Goal: Check status: Check status

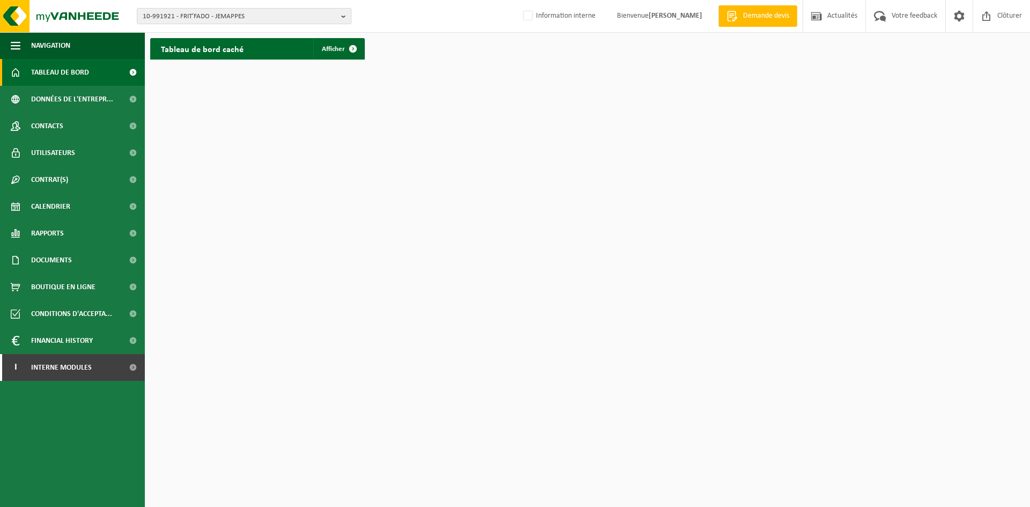
click at [192, 17] on span "10-991921 - FRIT’FADO - JEMAPPES" at bounding box center [240, 17] width 194 height 16
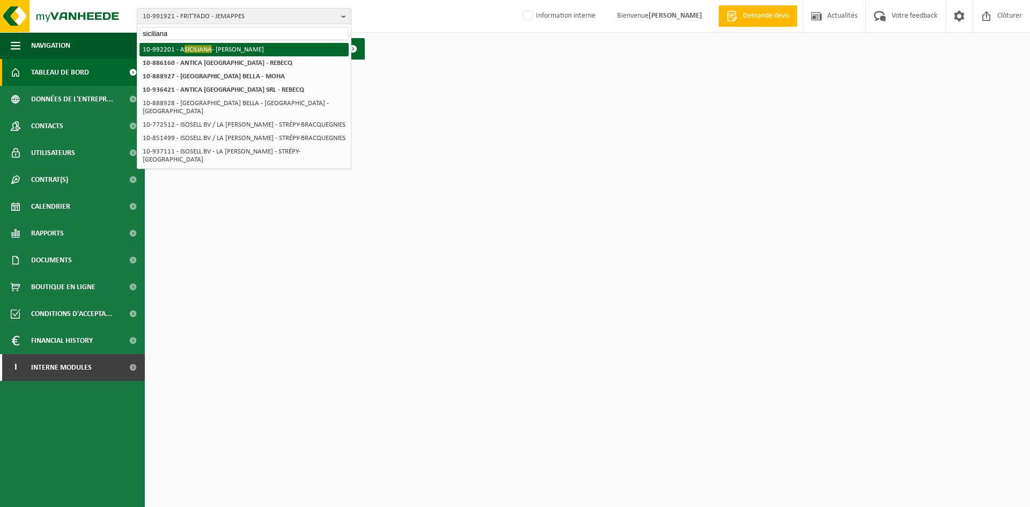
type input "siciliana"
click at [179, 49] on li "10-992201 - A SICILIANA - LA LOUVIÈRE" at bounding box center [243, 49] width 209 height 13
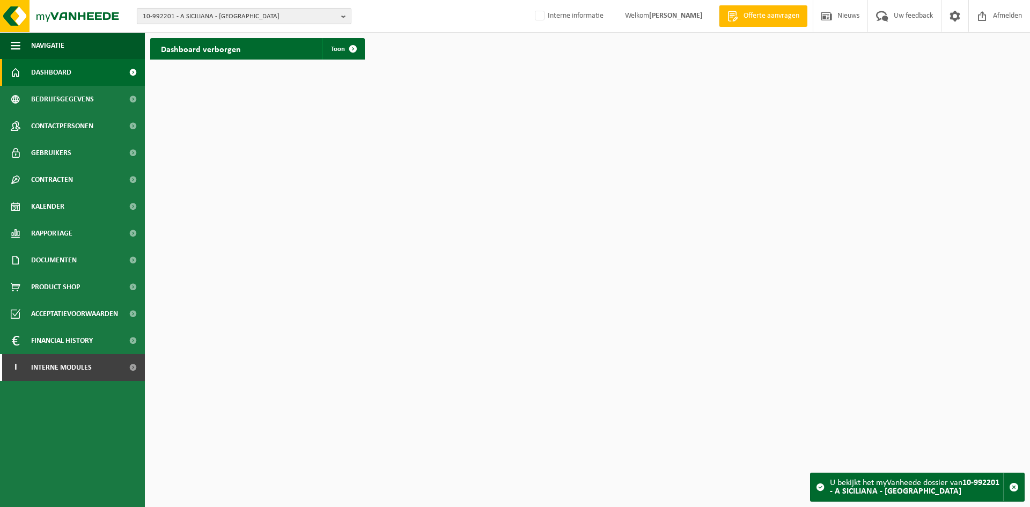
click at [226, 13] on span "10-992201 - A SICILIANA - [GEOGRAPHIC_DATA]" at bounding box center [240, 17] width 194 height 16
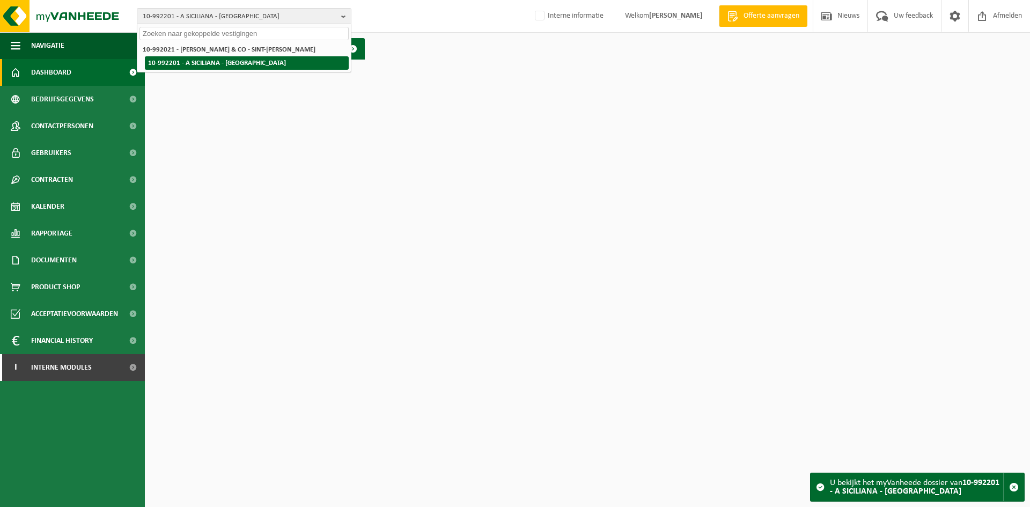
click at [202, 63] on li "10-992201 - A SICILIANA - [GEOGRAPHIC_DATA]" at bounding box center [247, 62] width 204 height 13
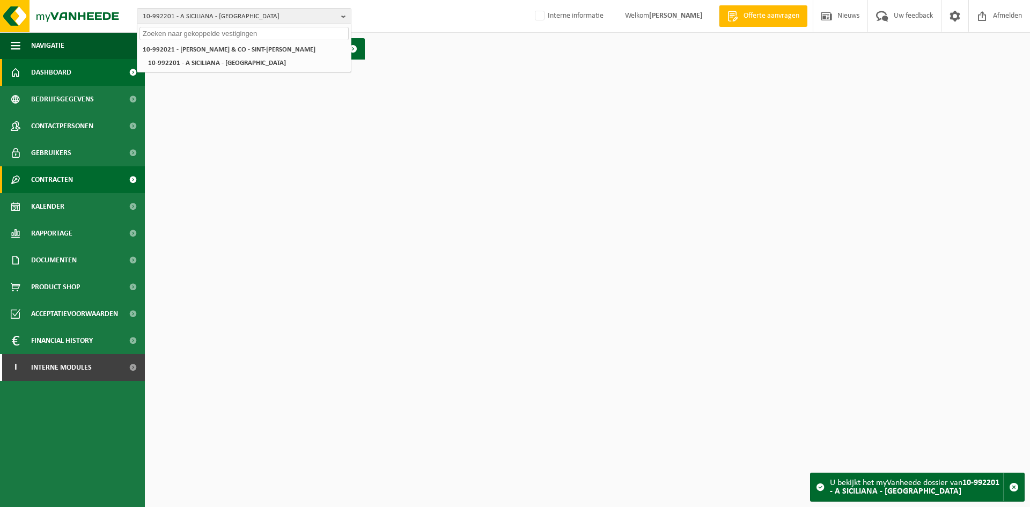
click at [67, 181] on span "Contracten" at bounding box center [52, 179] width 42 height 27
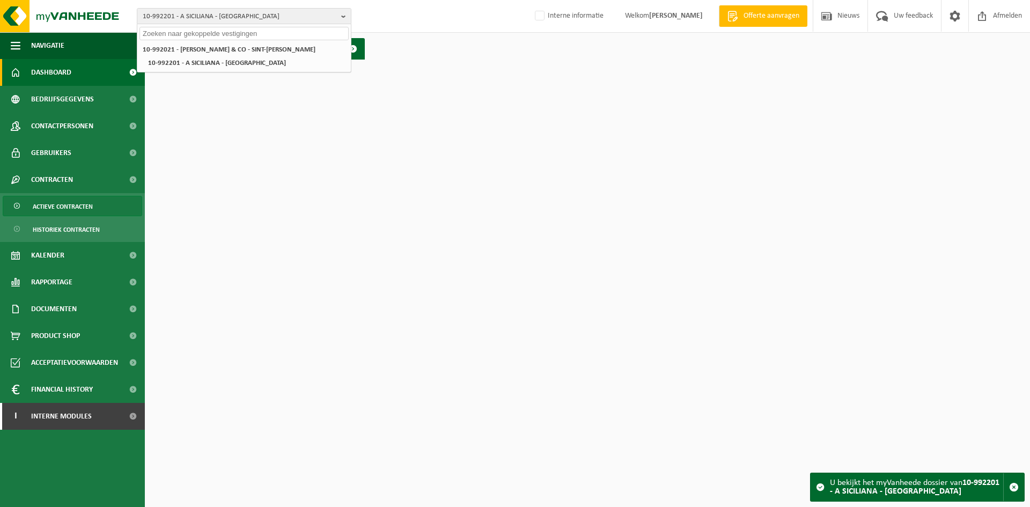
click at [63, 210] on span "Actieve contracten" at bounding box center [63, 206] width 60 height 20
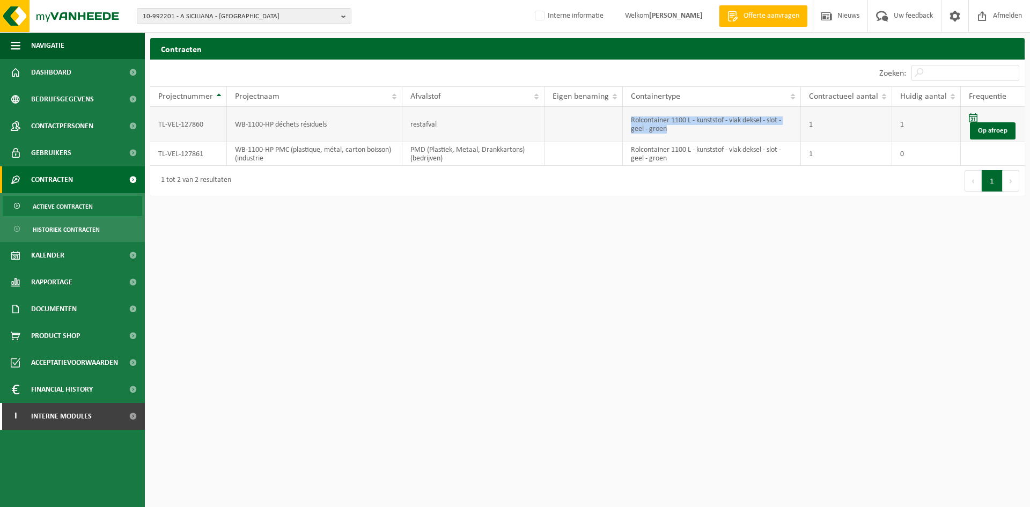
drag, startPoint x: 675, startPoint y: 131, endPoint x: 625, endPoint y: 117, distance: 51.7
click at [625, 117] on td "Rolcontainer 1100 L - kunststof - vlak deksel - slot - geel - groen" at bounding box center [712, 124] width 178 height 35
click at [695, 158] on td "Rolcontainer 1100 L - kunststof - vlak deksel - slot - geel - groen" at bounding box center [712, 154] width 178 height 24
drag, startPoint x: 674, startPoint y: 130, endPoint x: 633, endPoint y: 115, distance: 43.4
click at [633, 115] on td "Rolcontainer 1100 L - kunststof - vlak deksel - slot - geel - groen" at bounding box center [712, 124] width 178 height 35
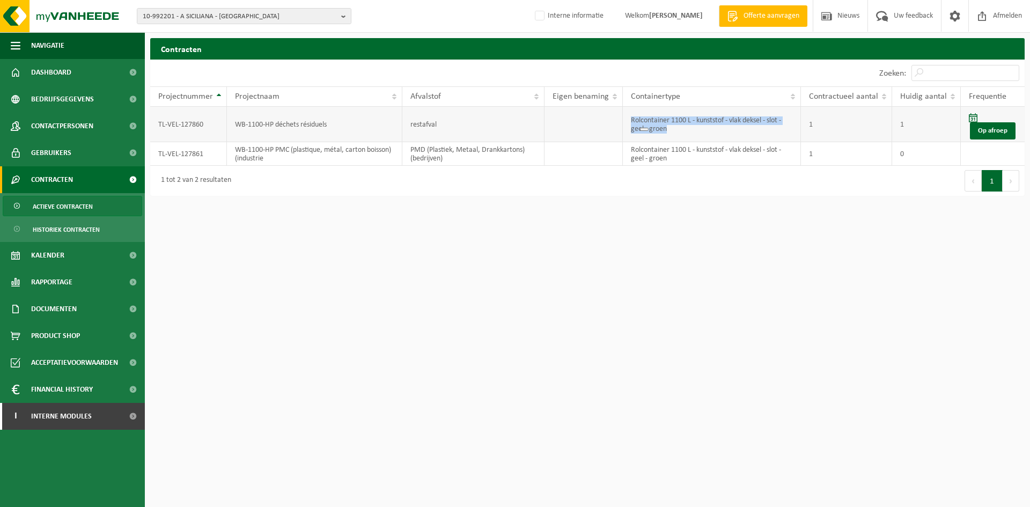
click at [690, 120] on td "Rolcontainer 1100 L - kunststof - vlak deksel - slot - geel - groen" at bounding box center [712, 124] width 178 height 35
drag, startPoint x: 666, startPoint y: 129, endPoint x: 636, endPoint y: 113, distance: 34.1
click at [636, 113] on td "Rolcontainer 1100 L - kunststof - vlak deksel - slot - geel - groen" at bounding box center [712, 124] width 178 height 35
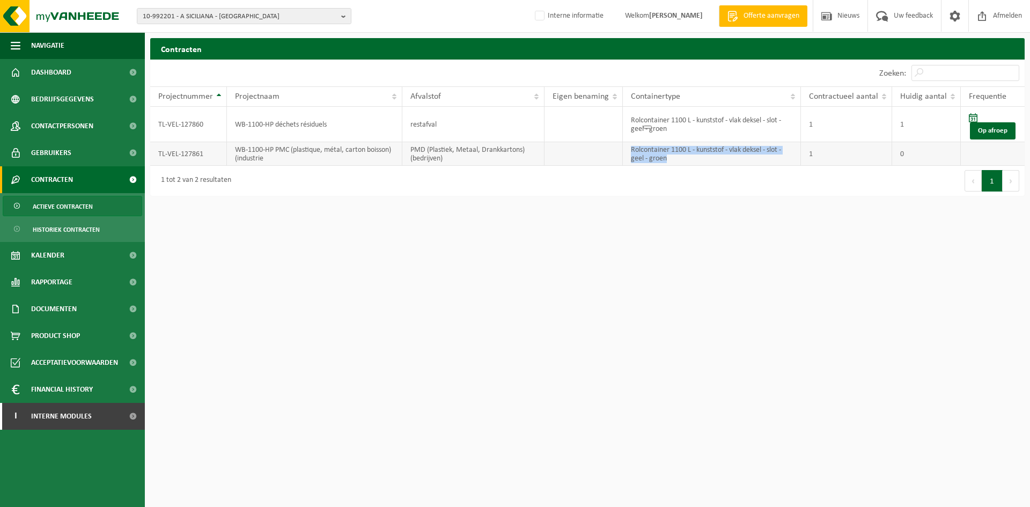
drag, startPoint x: 673, startPoint y: 161, endPoint x: 631, endPoint y: 149, distance: 43.8
click at [631, 149] on td "Rolcontainer 1100 L - kunststof - vlak deksel - slot - geel - groen" at bounding box center [712, 154] width 178 height 24
click at [187, 11] on span "10-992201 - A SICILIANA - [GEOGRAPHIC_DATA]" at bounding box center [240, 17] width 194 height 16
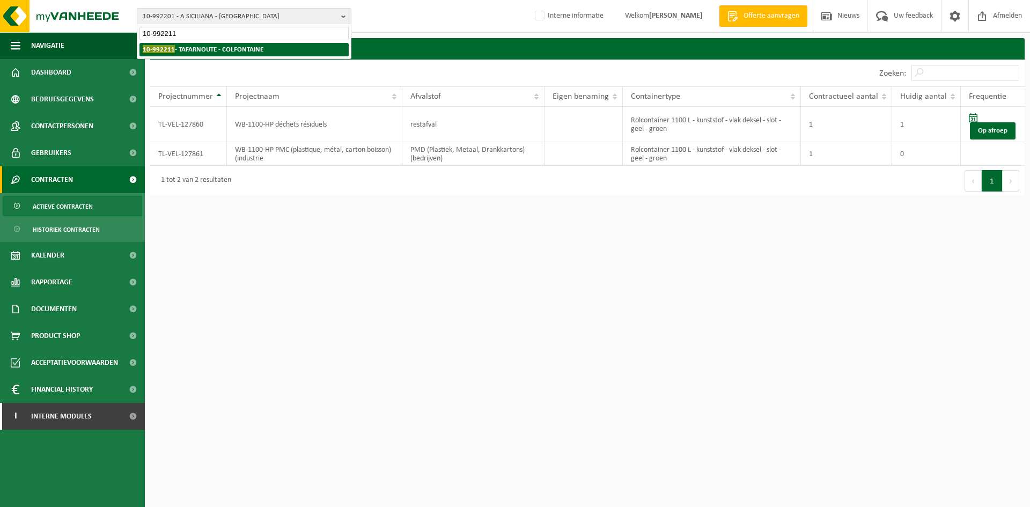
type input "10-992211"
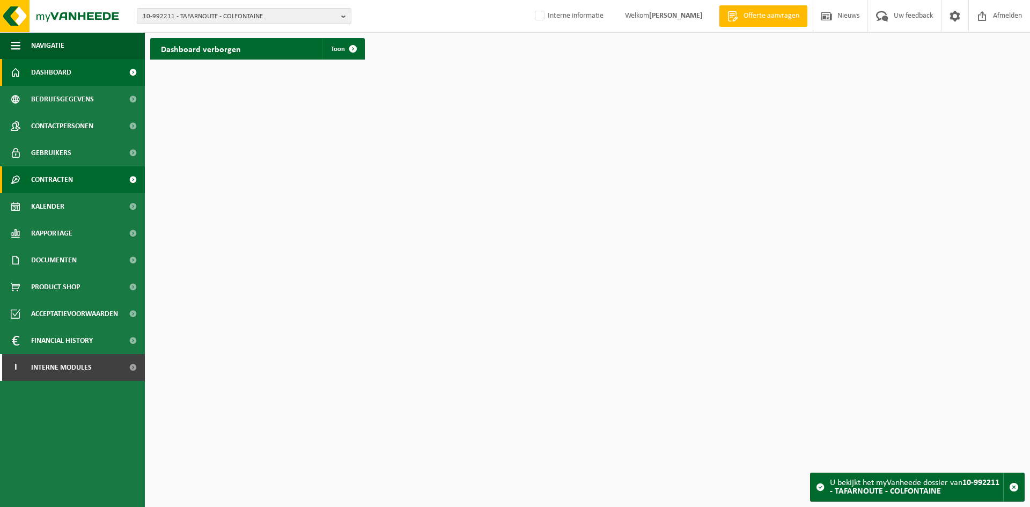
click at [69, 184] on span "Contracten" at bounding box center [52, 179] width 42 height 27
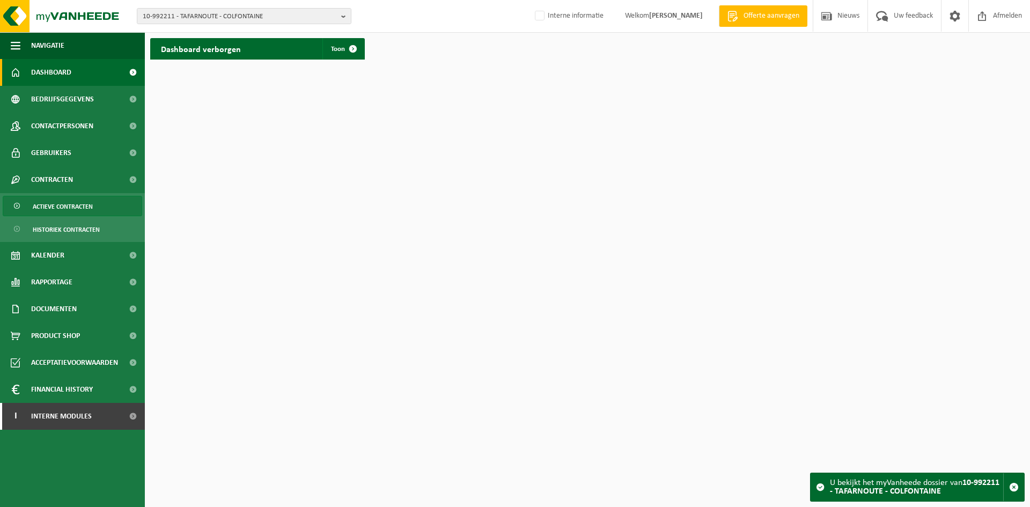
click at [67, 210] on span "Actieve contracten" at bounding box center [63, 206] width 60 height 20
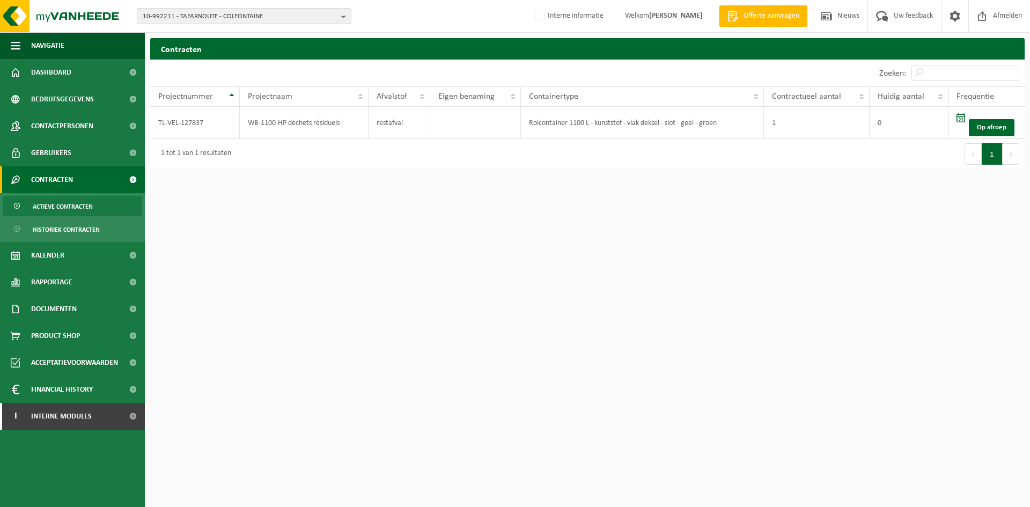
click at [159, 16] on span "10-992211 - TAFARNOUTE - COLFONTAINE" at bounding box center [240, 17] width 194 height 16
type input "10-991921"
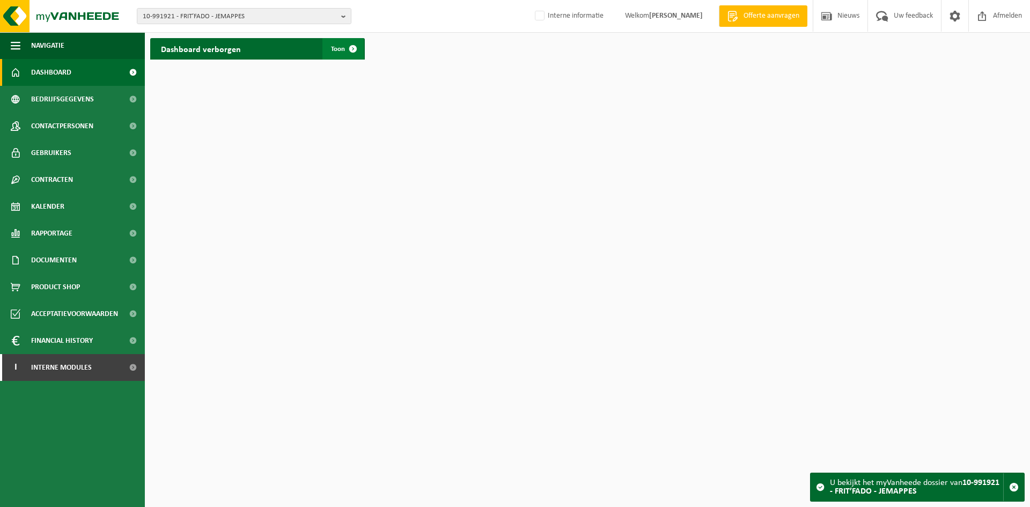
click at [338, 50] on span "Toon" at bounding box center [338, 49] width 14 height 7
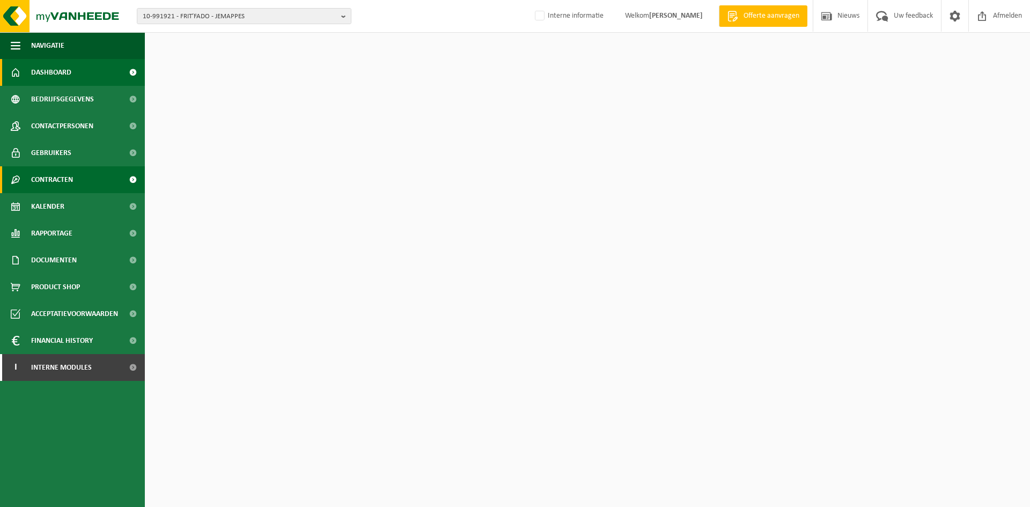
click at [61, 175] on span "Contracten" at bounding box center [52, 179] width 42 height 27
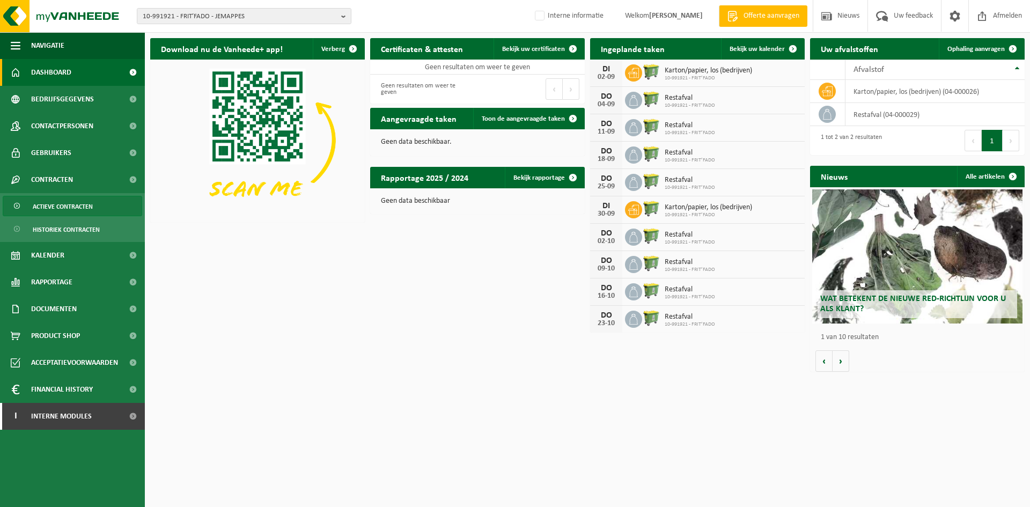
click at [80, 213] on span "Actieve contracten" at bounding box center [63, 206] width 60 height 20
